Goal: Task Accomplishment & Management: Manage account settings

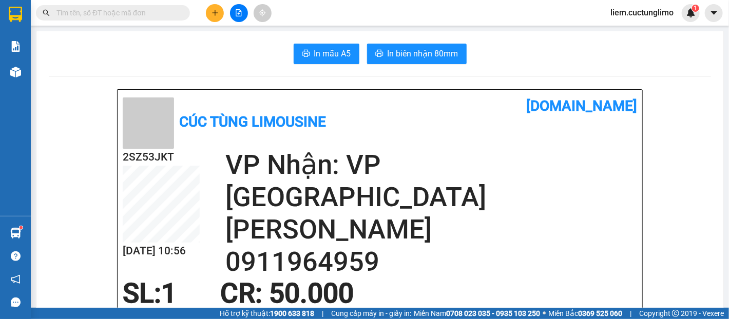
click at [638, 15] on span "liem.cuctunglimo" at bounding box center [642, 12] width 80 height 13
click at [633, 34] on span "Đăng xuất" at bounding box center [647, 31] width 58 height 11
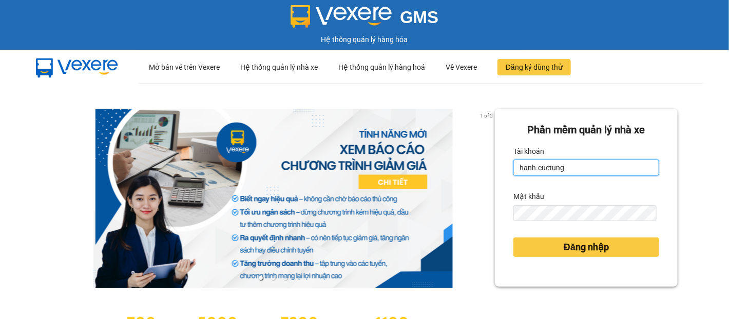
click at [524, 168] on input "hanh.cuctung" at bounding box center [586, 168] width 146 height 16
type input "lua.cuctunglimo"
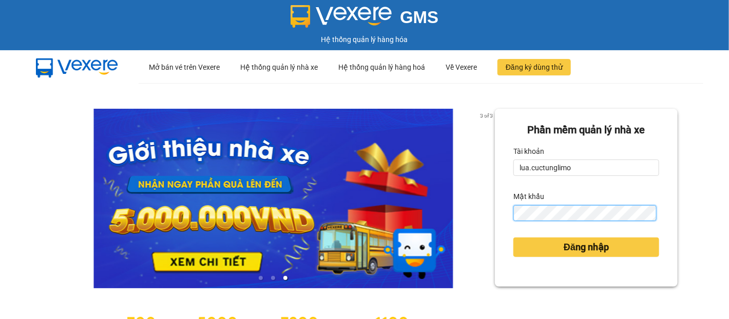
click at [513, 238] on button "Đăng nhập" at bounding box center [586, 248] width 146 height 20
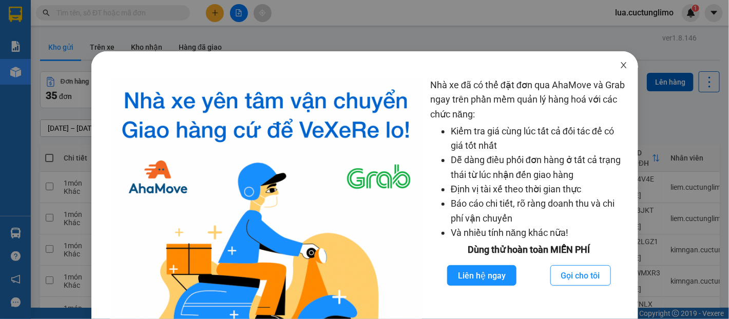
click at [620, 68] on icon "close" at bounding box center [624, 65] width 8 height 8
